Goal: Communication & Community: Participate in discussion

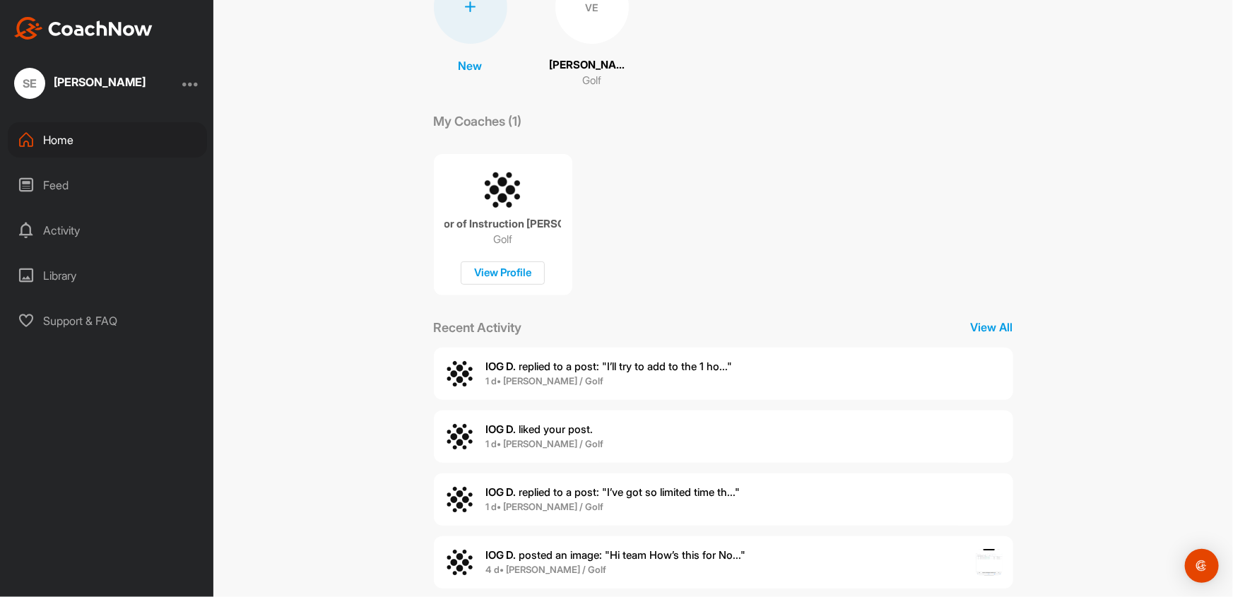
scroll to position [165, 0]
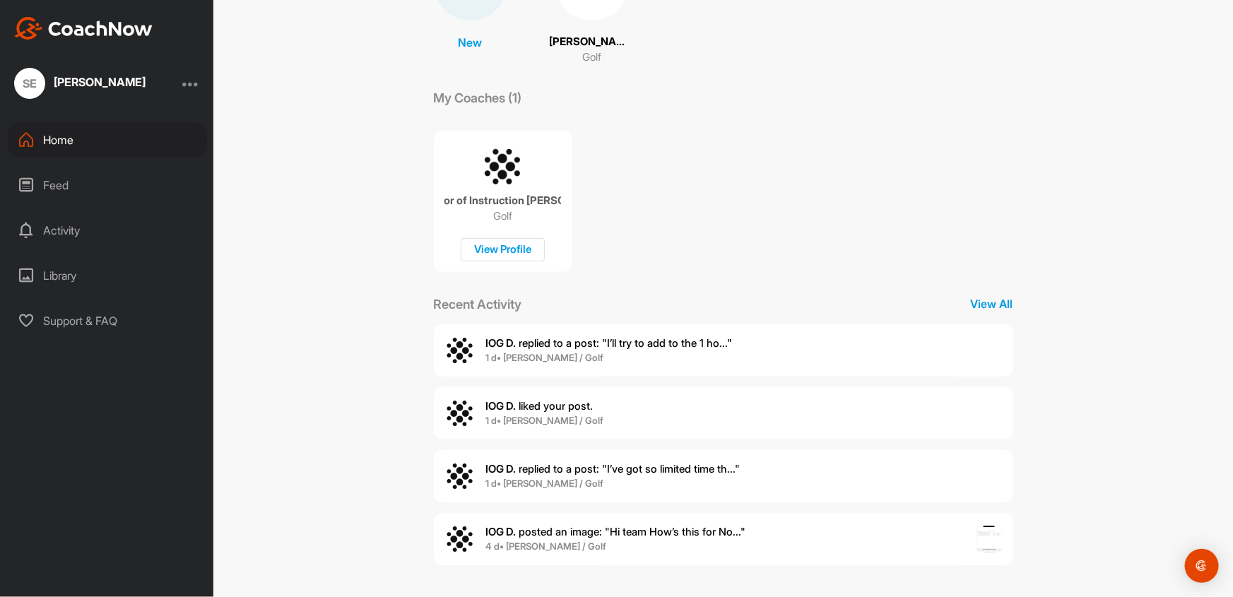
click at [66, 230] on div "Activity" at bounding box center [107, 230] width 199 height 35
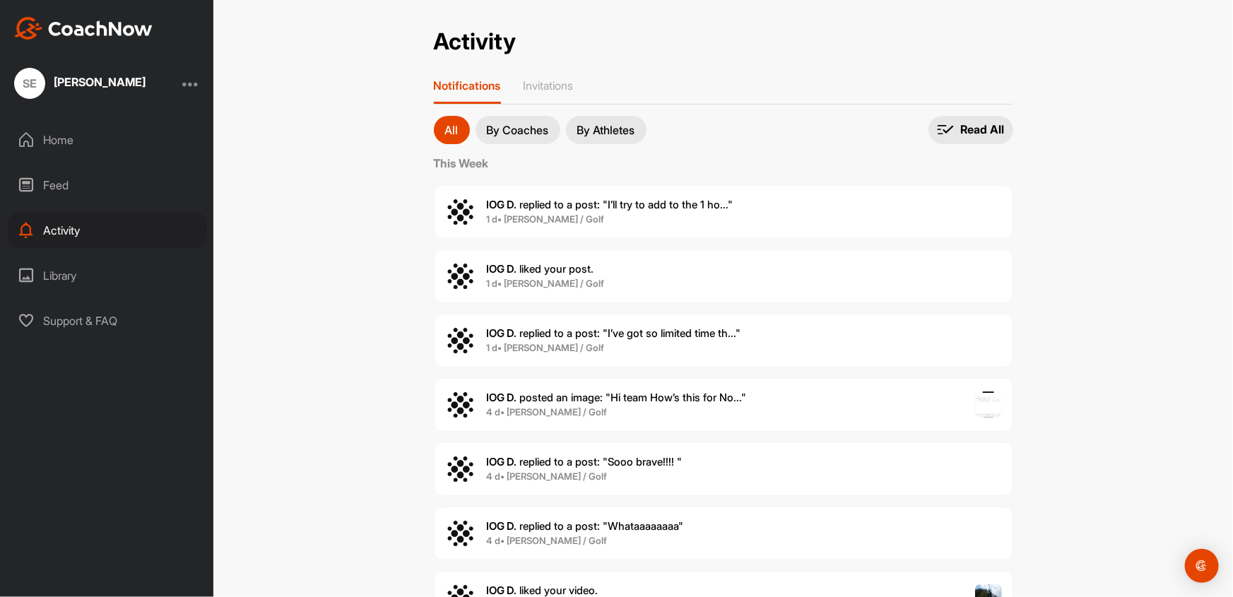
click at [550, 209] on span "IOG D. replied to a post : "I’ll try to add to the 1 ho..."" at bounding box center [610, 204] width 247 height 13
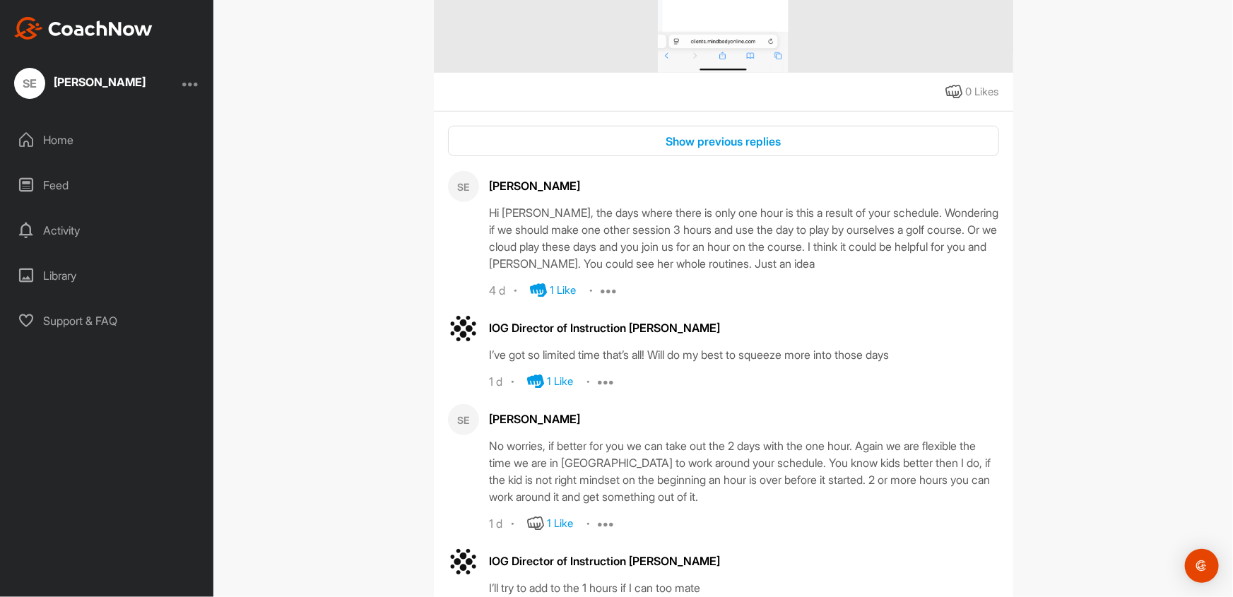
scroll to position [710, 0]
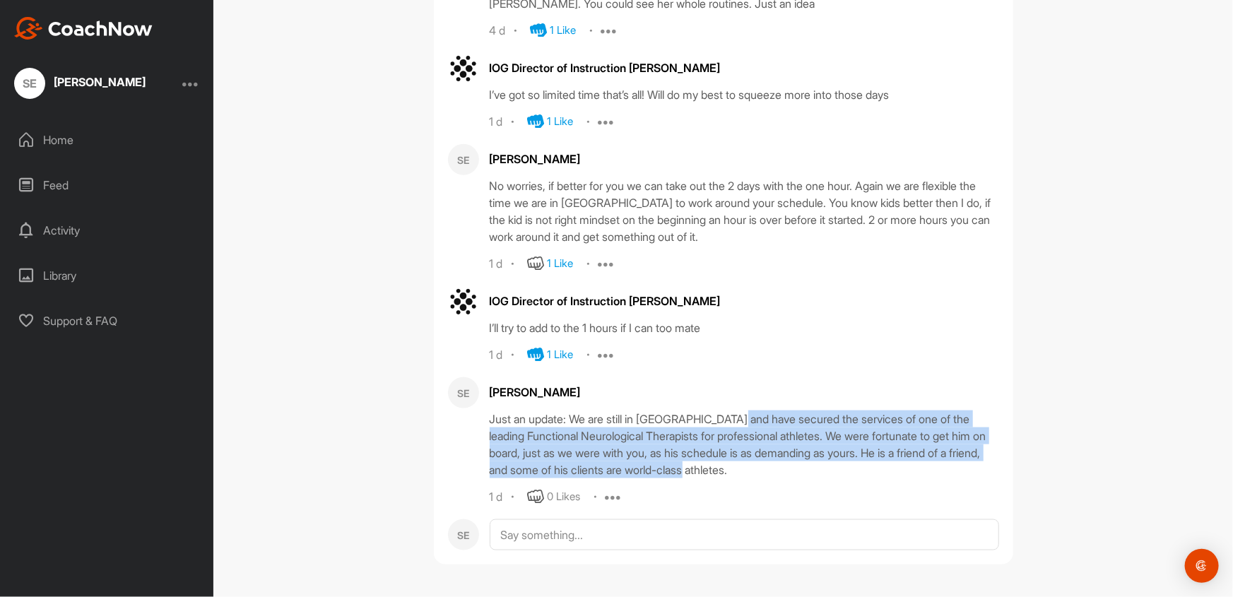
drag, startPoint x: 744, startPoint y: 417, endPoint x: 967, endPoint y: 467, distance: 228.2
click at [967, 467] on div "Just an update: We are still in [GEOGRAPHIC_DATA] and have secured the services…" at bounding box center [744, 445] width 509 height 68
copy div "secured the services of one of the leading Functional Neurological Therapists f…"
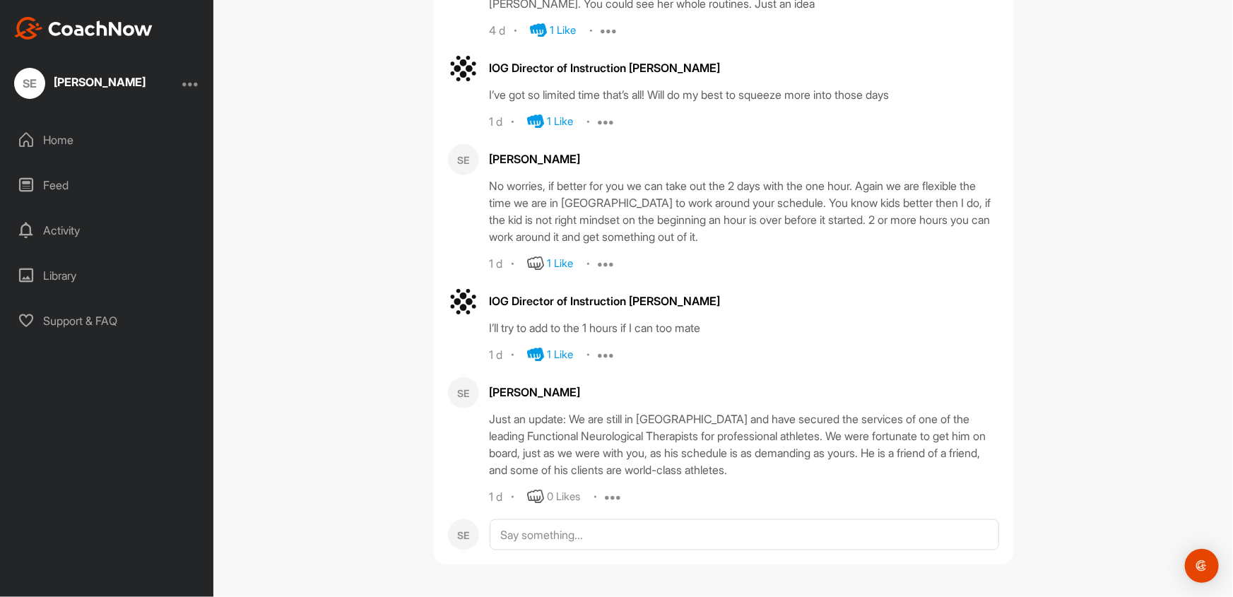
click at [1028, 99] on div "VE [PERSON_NAME] Golf Go To Timeline IOG Director of Instruction [PERSON_NAME] …" at bounding box center [723, 298] width 1020 height 597
